Goal: Contribute content: Contribute content

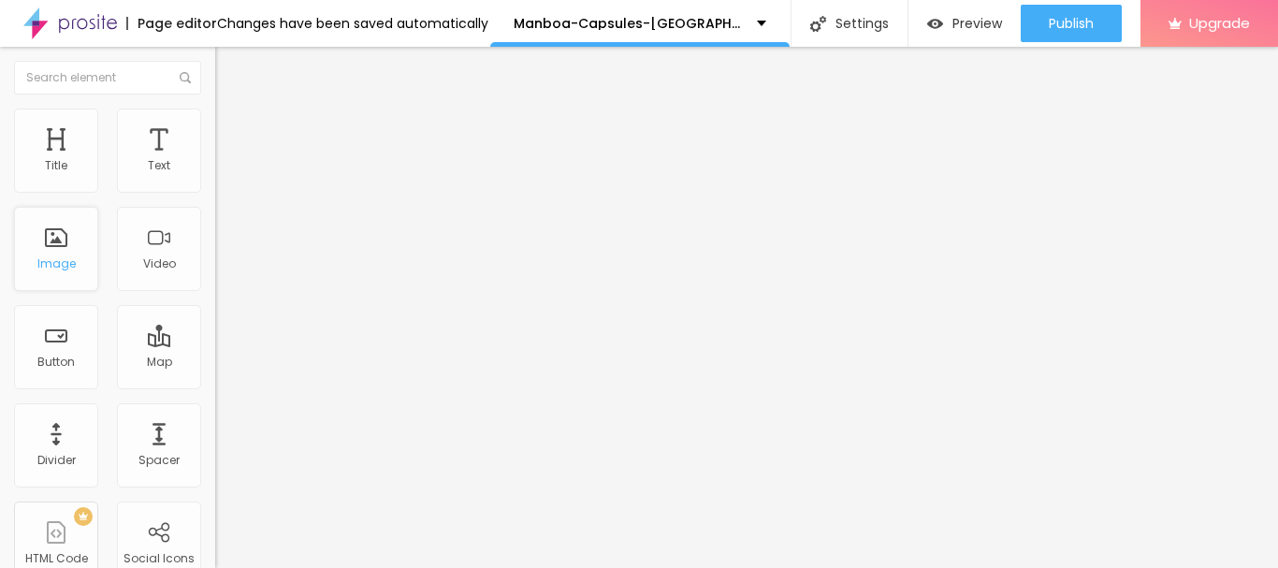
click at [42, 266] on div "Image" at bounding box center [56, 263] width 38 height 13
click at [215, 159] on div "Add image" at bounding box center [322, 152] width 215 height 13
click at [215, 161] on span "Add image" at bounding box center [253, 153] width 77 height 16
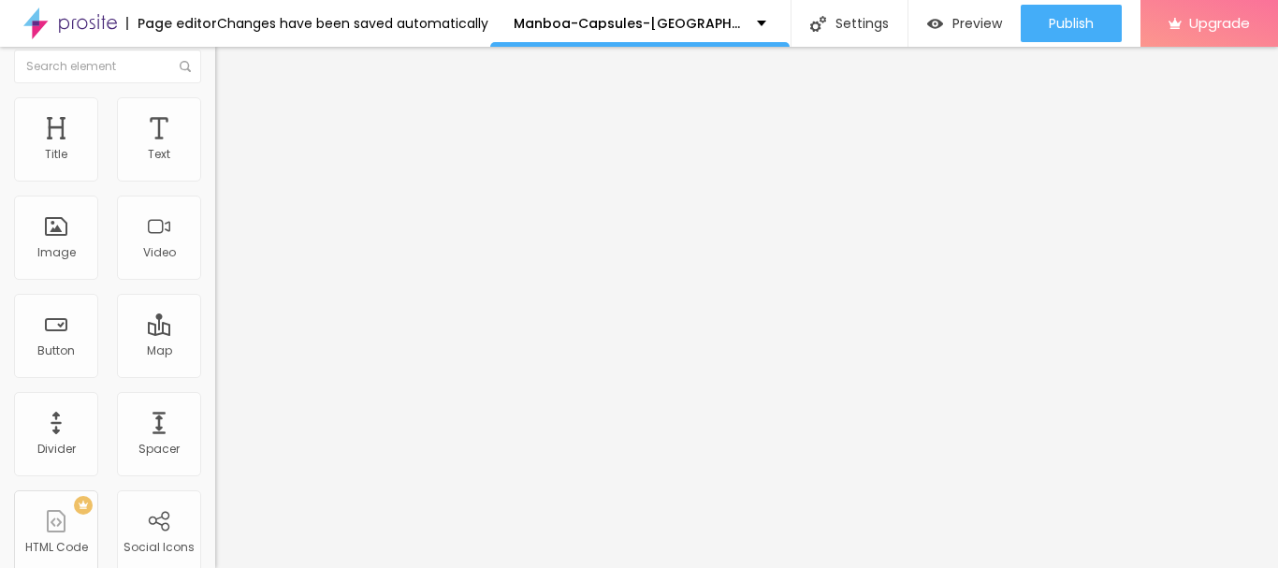
drag, startPoint x: 70, startPoint y: 479, endPoint x: 69, endPoint y: 489, distance: 10.3
click at [215, 372] on input "https://" at bounding box center [327, 363] width 224 height 19
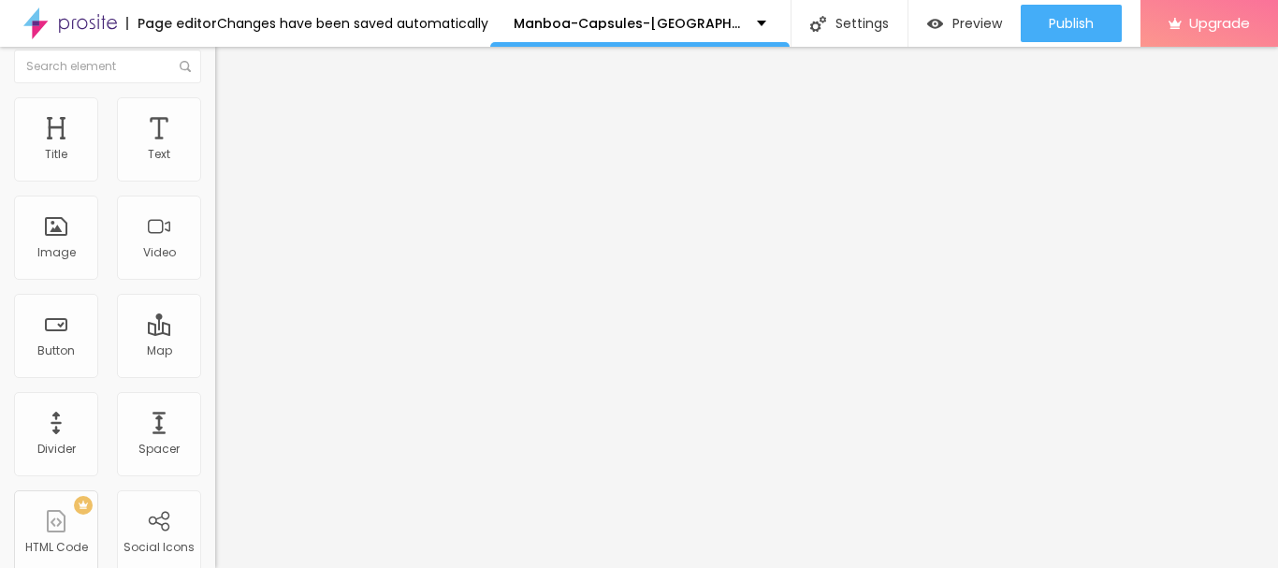
paste input "[DOMAIN_NAME][URL]"
type input "[URL][DOMAIN_NAME]"
click at [229, 55] on img "button" at bounding box center [236, 57] width 15 height 15
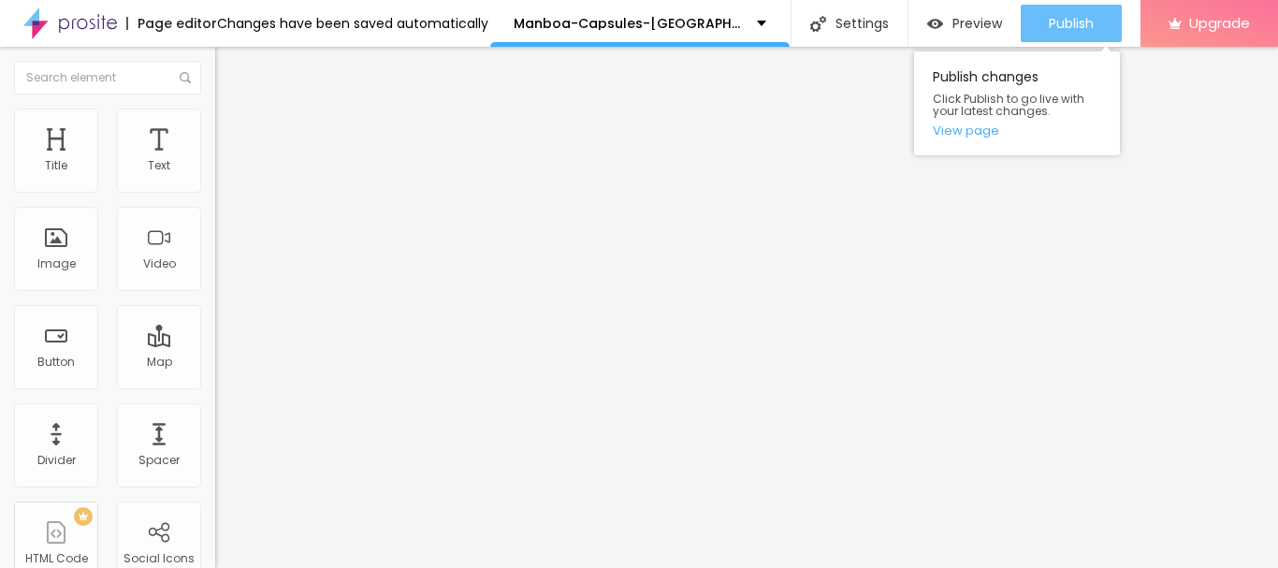
click at [1052, 26] on span "Publish" at bounding box center [1070, 23] width 45 height 15
click at [1062, 28] on span "Publish" at bounding box center [1070, 23] width 45 height 15
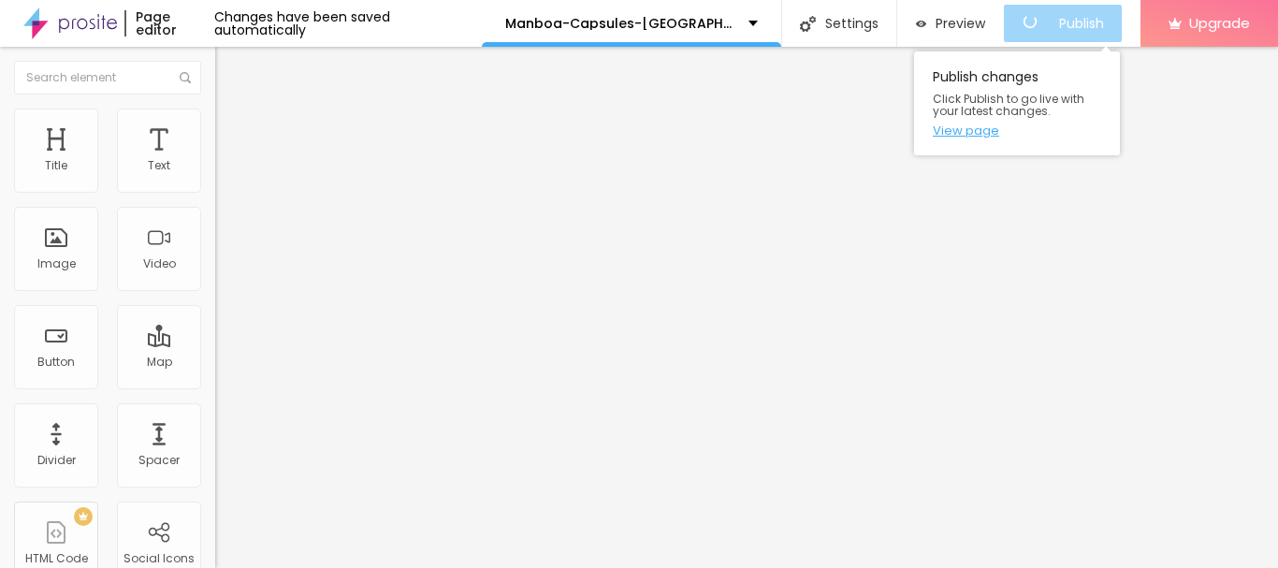
click at [954, 132] on link "View page" at bounding box center [1016, 130] width 168 height 12
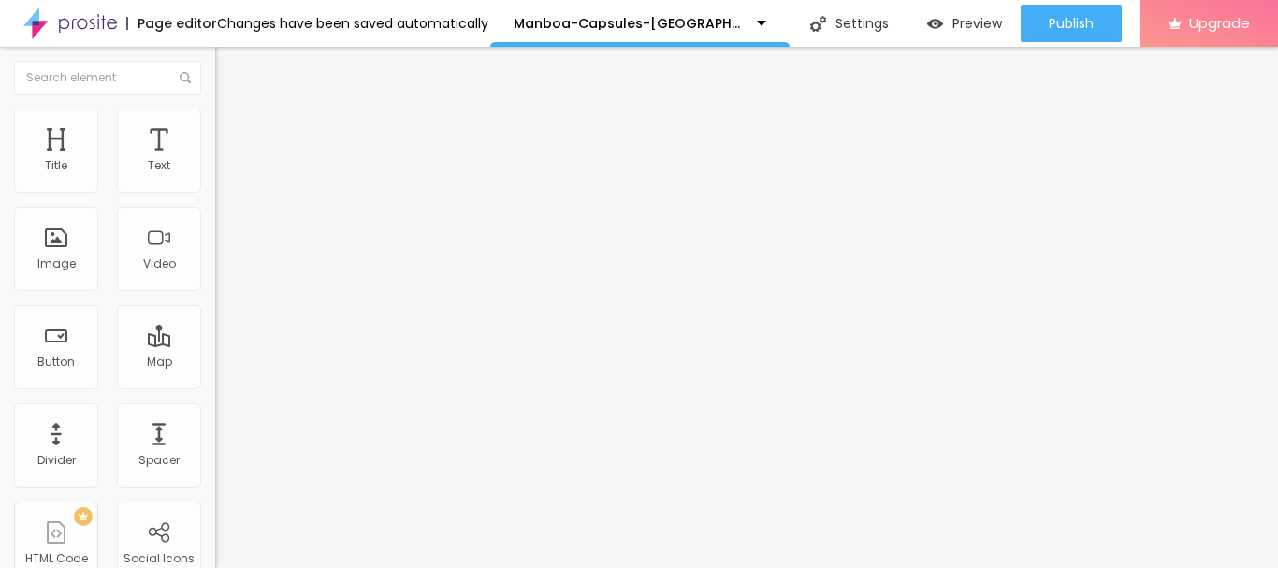
click at [229, 66] on img "button" at bounding box center [236, 68] width 15 height 15
